Goal: Information Seeking & Learning: Check status

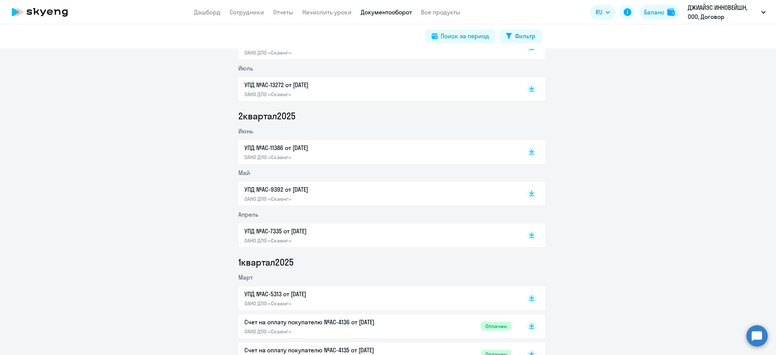
scroll to position [202, 0]
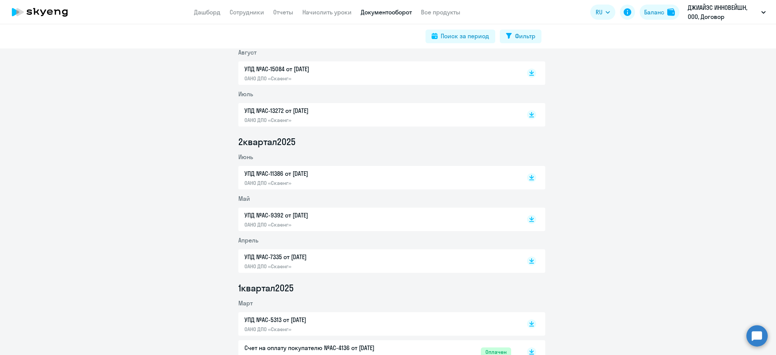
click at [243, 16] on app-menu-item-link "Сотрудники" at bounding box center [246, 12] width 34 height 9
click at [246, 12] on link "Сотрудники" at bounding box center [246, 12] width 34 height 8
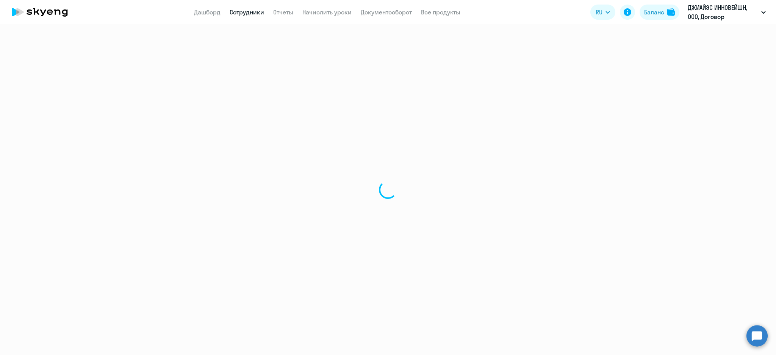
select select "30"
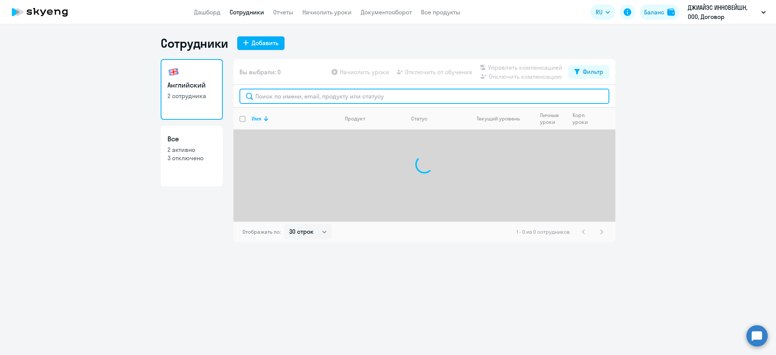
click at [292, 100] on input "text" at bounding box center [424, 96] width 370 height 15
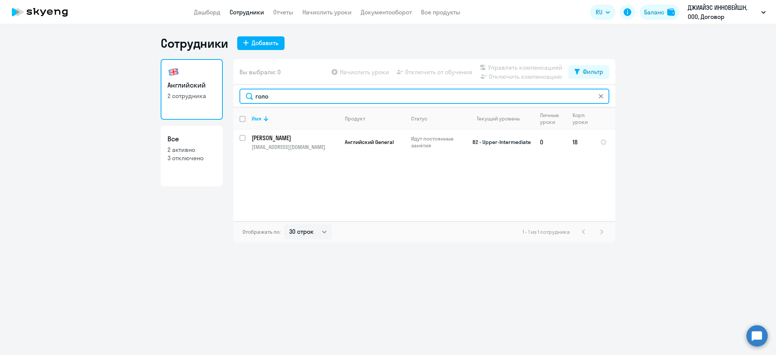
type input "голо"
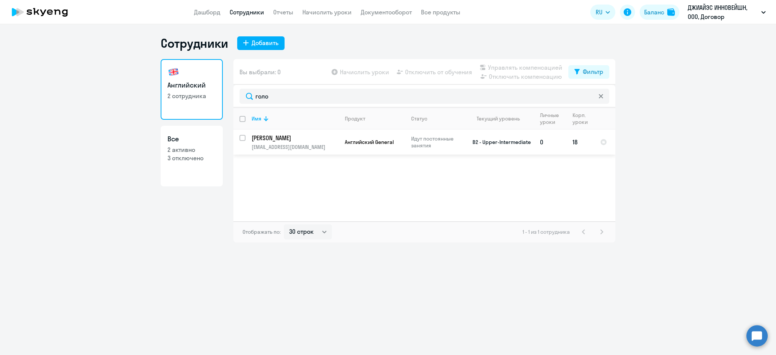
click at [318, 139] on p "Головина Галина Александровна" at bounding box center [294, 138] width 86 height 8
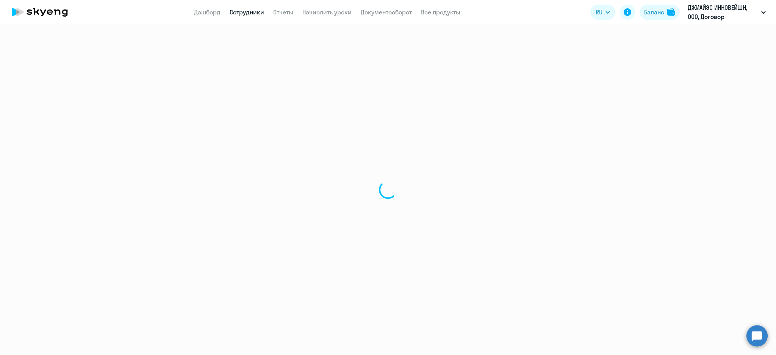
select select "english"
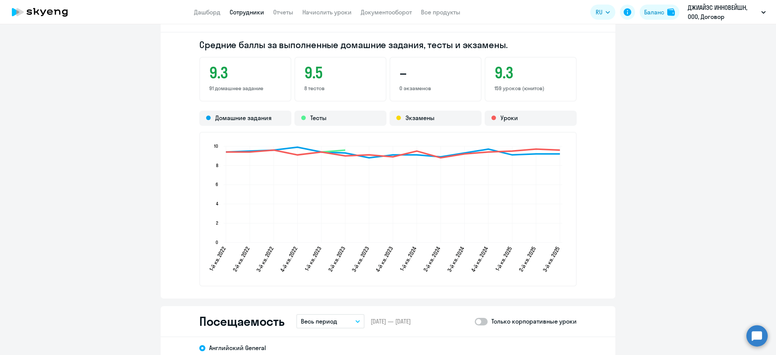
scroll to position [909, 0]
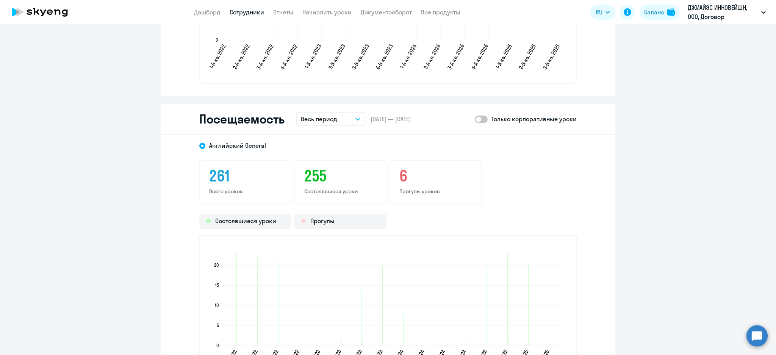
click at [336, 114] on button "Весь период" at bounding box center [330, 119] width 68 height 14
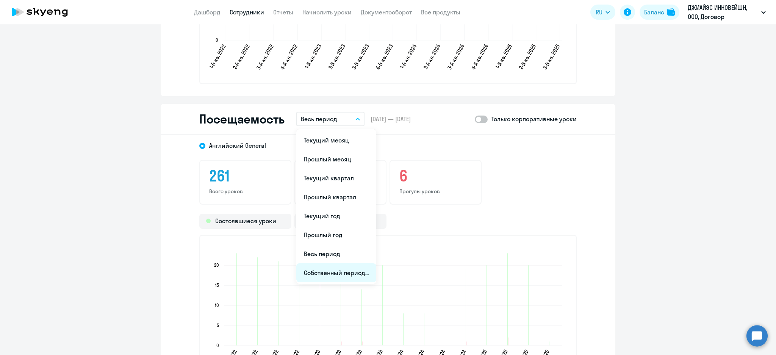
click at [348, 266] on li "Собственный период..." at bounding box center [336, 272] width 80 height 19
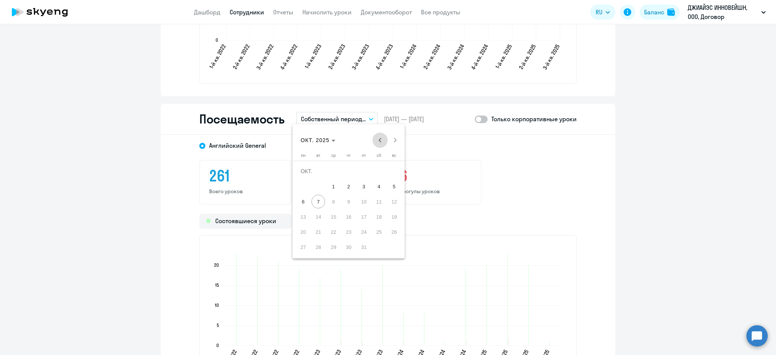
click at [383, 137] on span "Previous month" at bounding box center [379, 140] width 15 height 15
click at [395, 168] on span "1" at bounding box center [394, 171] width 14 height 14
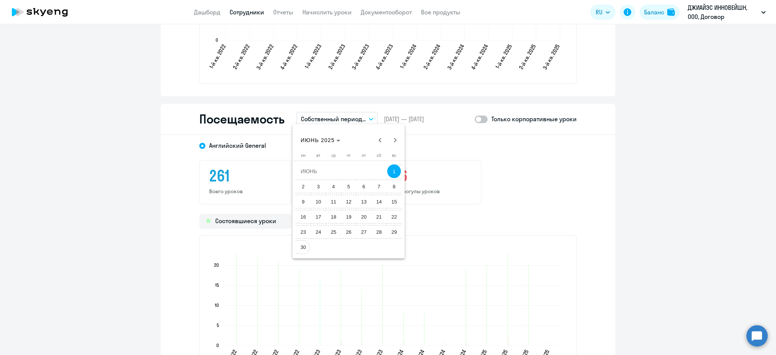
click at [304, 245] on span "30" at bounding box center [303, 247] width 14 height 14
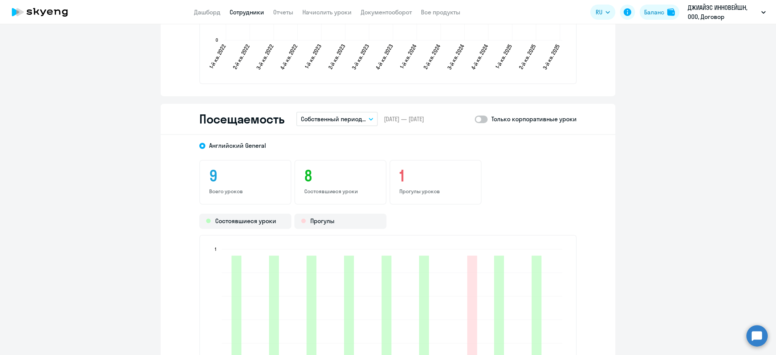
click at [480, 122] on div "Посещаемость Собственный период... Текущий месяц Прошлый месяц Текущий квартал …" at bounding box center [388, 119] width 454 height 31
click at [480, 119] on span at bounding box center [480, 119] width 13 height 8
click at [474, 119] on input "checkbox" at bounding box center [474, 119] width 0 height 0
checkbox input "true"
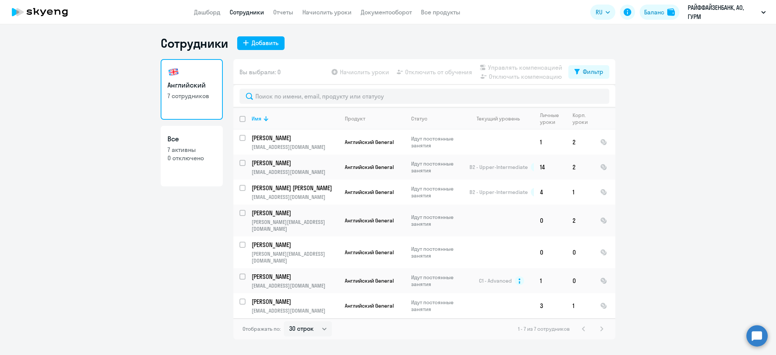
select select "30"
click at [240, 242] on input "select row 42100616" at bounding box center [246, 249] width 15 height 15
checkbox input "true"
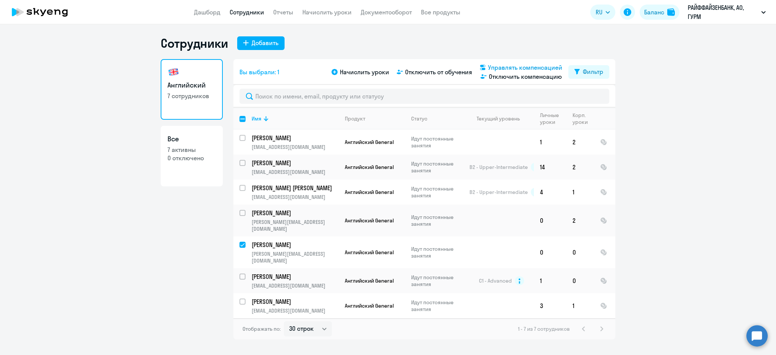
click at [509, 67] on span "Управлять компенсацией" at bounding box center [525, 67] width 74 height 9
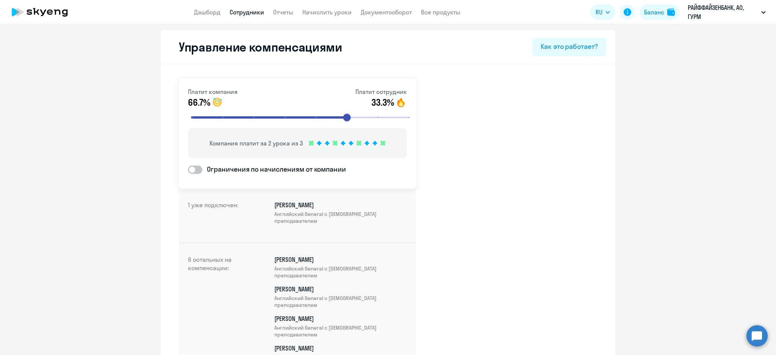
click at [252, 9] on link "Сотрудники" at bounding box center [246, 12] width 34 height 8
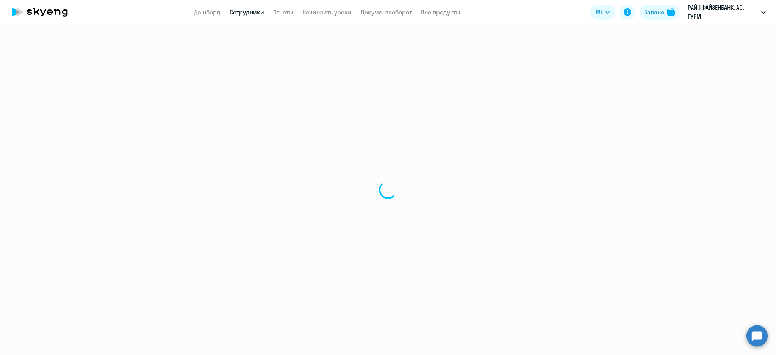
select select "30"
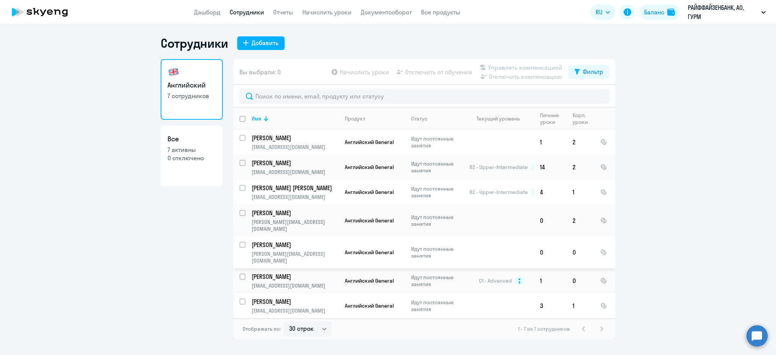
click at [308, 250] on p "[PERSON_NAME][EMAIL_ADDRESS][DOMAIN_NAME]" at bounding box center [294, 257] width 87 height 14
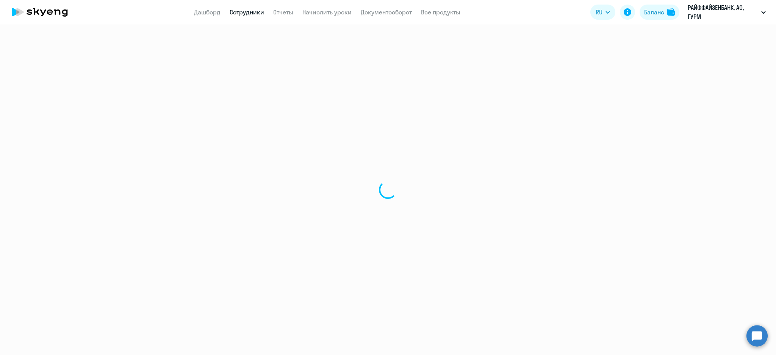
select select "english"
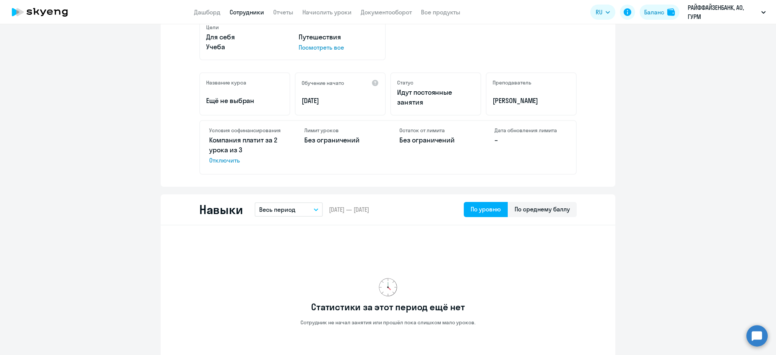
scroll to position [505, 0]
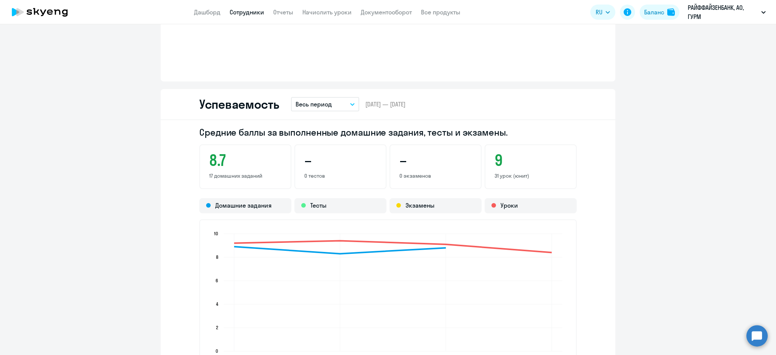
click at [314, 104] on p "Весь период" at bounding box center [313, 104] width 36 height 9
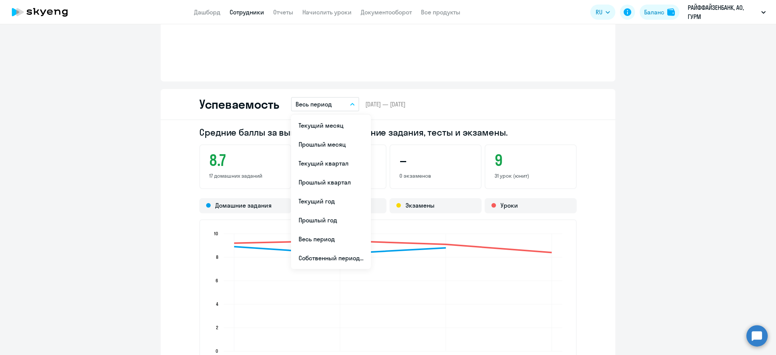
click at [323, 123] on li "Текущий месяц" at bounding box center [331, 125] width 80 height 19
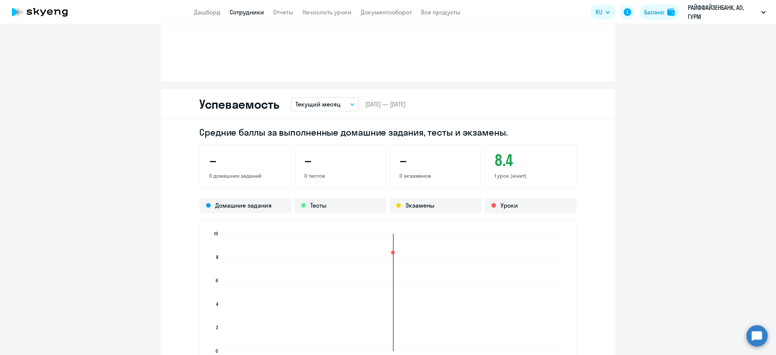
scroll to position [808, 0]
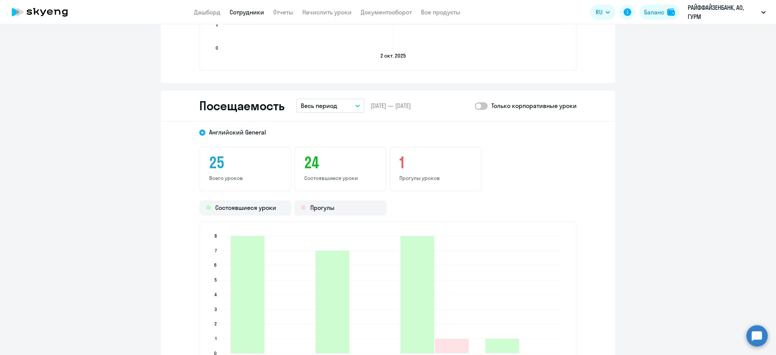
click at [314, 94] on div "Посещаемость Весь период – [DATE] — [DATE] Только корпоративные уроки" at bounding box center [388, 106] width 454 height 31
click at [317, 106] on p "Весь период" at bounding box center [319, 105] width 36 height 9
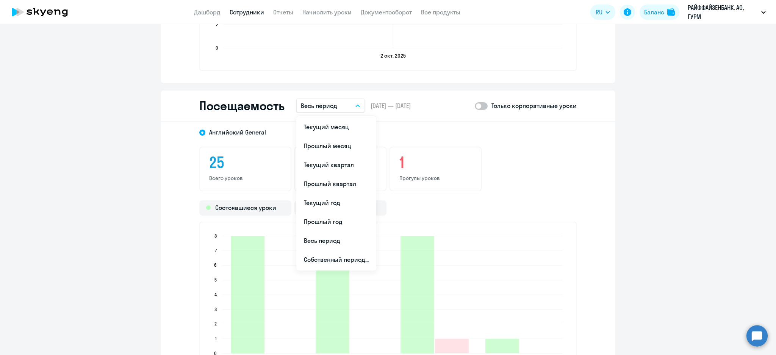
click at [317, 124] on li "Текущий месяц" at bounding box center [336, 126] width 80 height 19
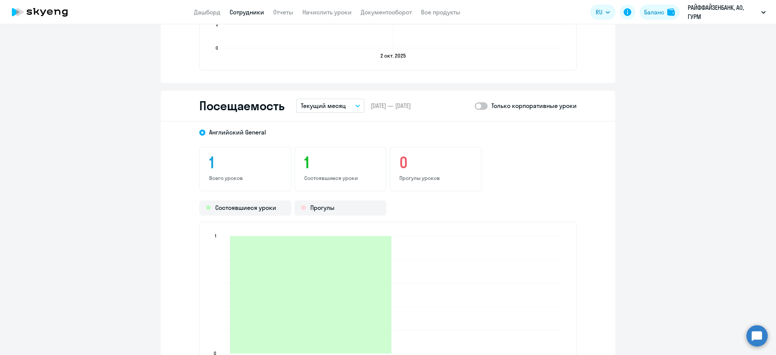
click at [482, 104] on span at bounding box center [480, 106] width 13 height 8
click at [474, 106] on input "checkbox" at bounding box center [474, 106] width 0 height 0
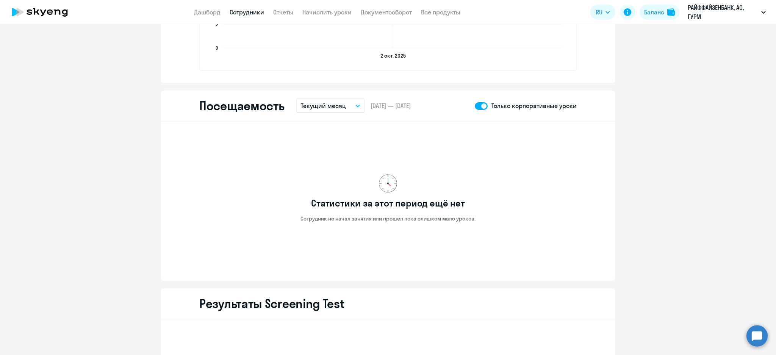
click at [474, 104] on span at bounding box center [480, 106] width 13 height 8
click at [474, 106] on input "checkbox" at bounding box center [474, 106] width 0 height 0
checkbox input "false"
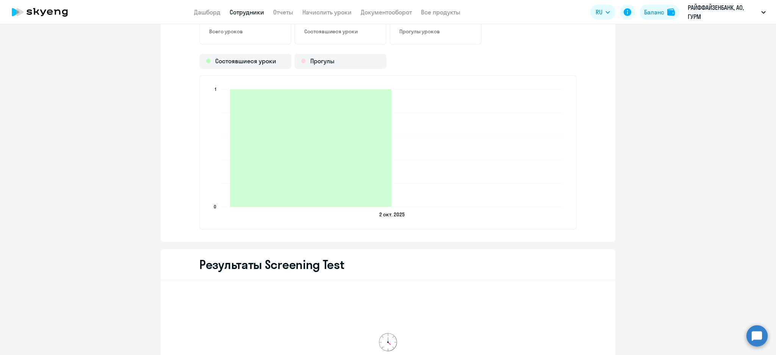
scroll to position [959, 0]
